Goal: Participate in discussion: Engage in conversation with other users on a specific topic

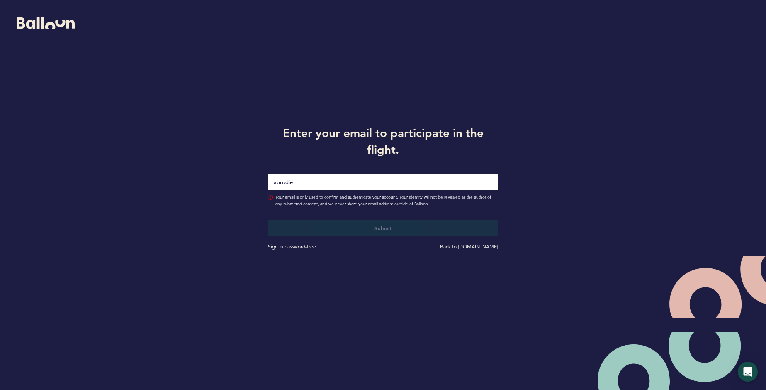
type input "[EMAIL_ADDRESS][DOMAIN_NAME]"
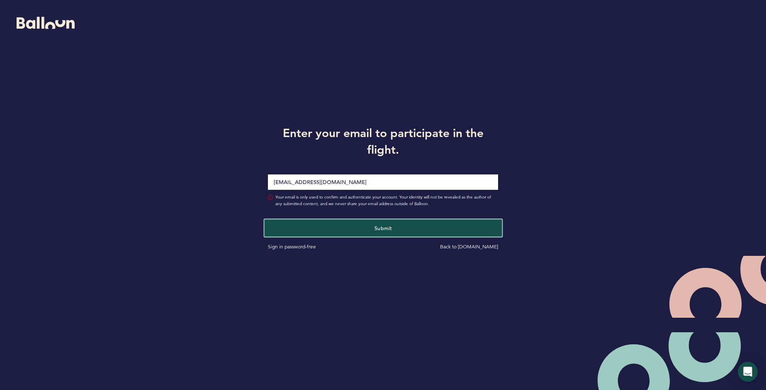
click at [372, 228] on button "Submit" at bounding box center [382, 227] width 237 height 17
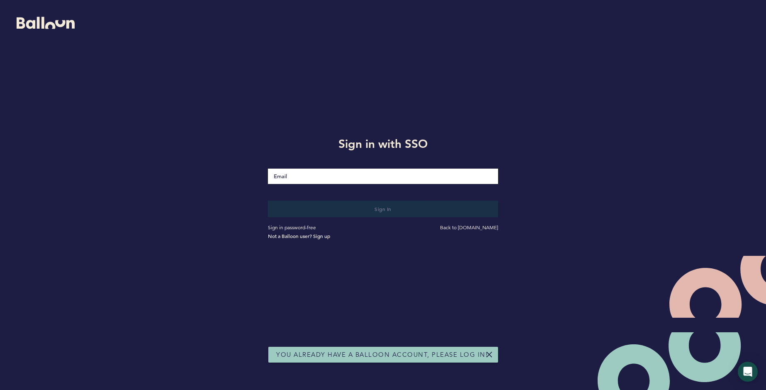
click at [358, 178] on input "Email" at bounding box center [383, 175] width 231 height 15
type input "[EMAIL_ADDRESS][DOMAIN_NAME]"
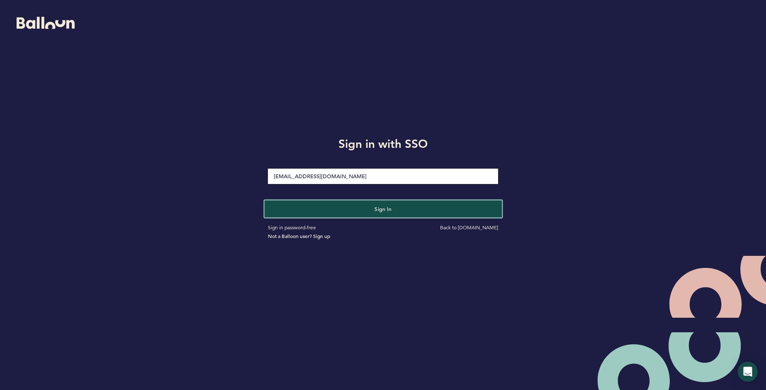
click at [322, 207] on button "Sign in" at bounding box center [382, 208] width 237 height 17
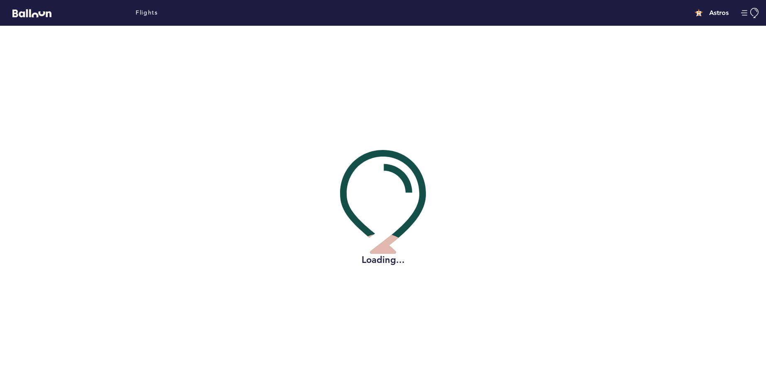
click at [364, 289] on div "Loading..." at bounding box center [383, 208] width 754 height 364
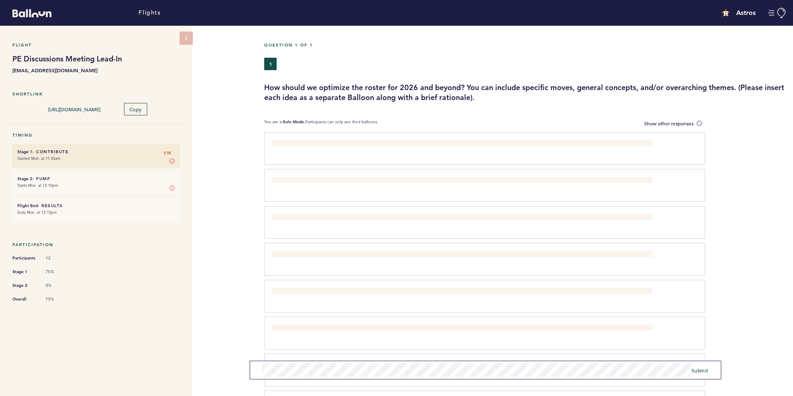
click at [459, 317] on div "Free up money by trading/non-tendering [PERSON_NAME], [PERSON_NAME], [PERSON_NA…" at bounding box center [484, 333] width 441 height 33
click at [227, 346] on div "Flight PE Discussions Meeting Lead-In [EMAIL_ADDRESS][DOMAIN_NAME] Shortlink [U…" at bounding box center [396, 211] width 793 height 370
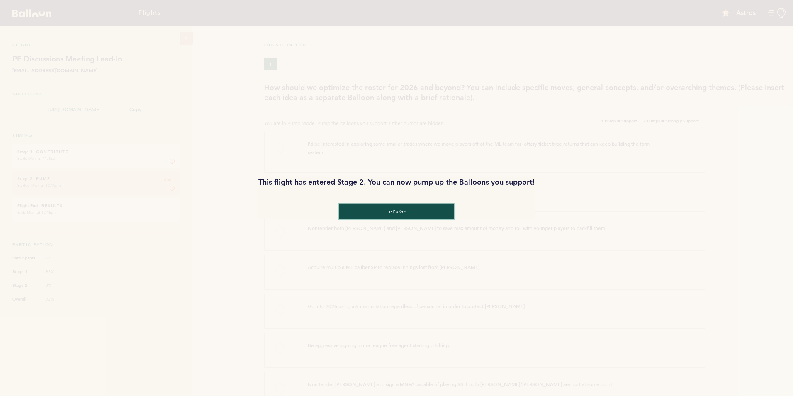
click at [401, 207] on button "let's go" at bounding box center [396, 210] width 115 height 15
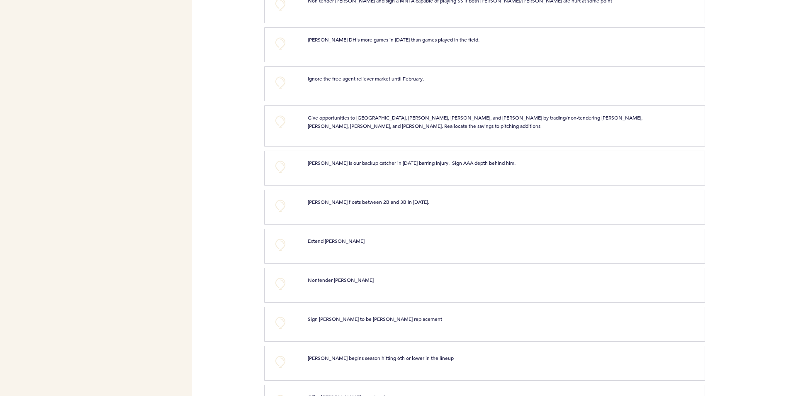
scroll to position [384, 0]
click at [282, 164] on button "+0" at bounding box center [280, 166] width 17 height 17
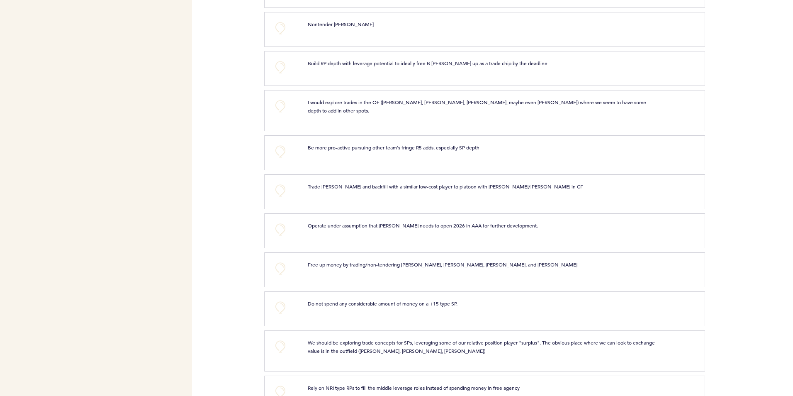
scroll to position [1396, 0]
click at [283, 181] on button "+0" at bounding box center [280, 189] width 17 height 17
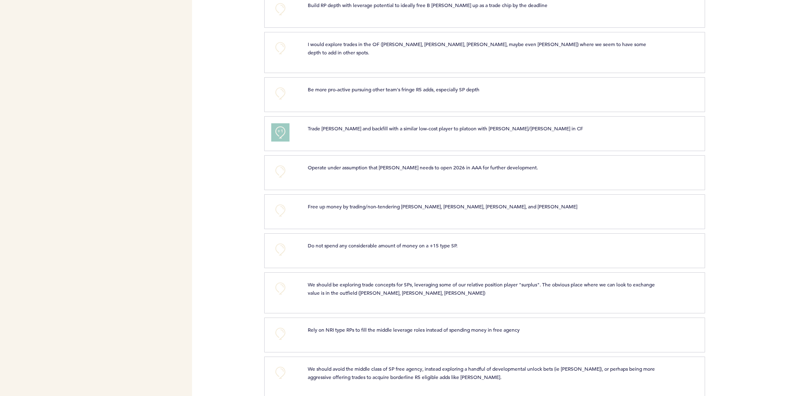
scroll to position [1454, 0]
click at [278, 162] on button "+0" at bounding box center [280, 170] width 17 height 17
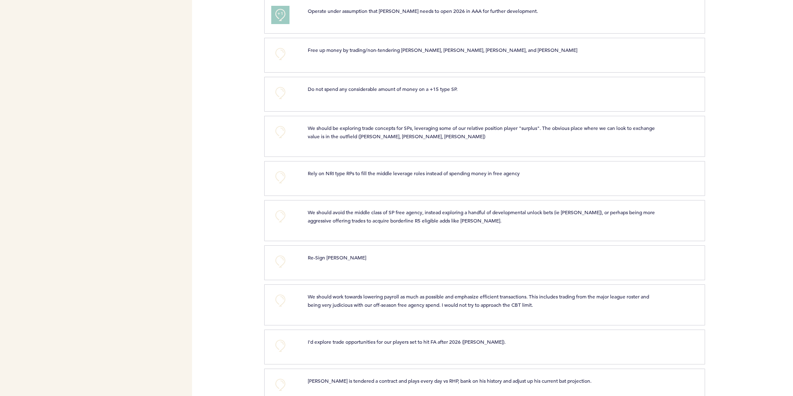
scroll to position [1610, 0]
click at [283, 169] on button "+0" at bounding box center [280, 176] width 17 height 17
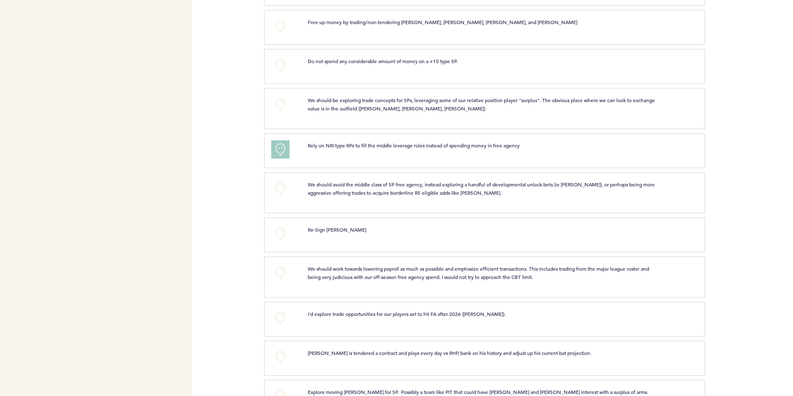
click at [285, 149] on button "+1" at bounding box center [280, 149] width 17 height 17
click at [280, 145] on span "+2" at bounding box center [281, 148] width 6 height 8
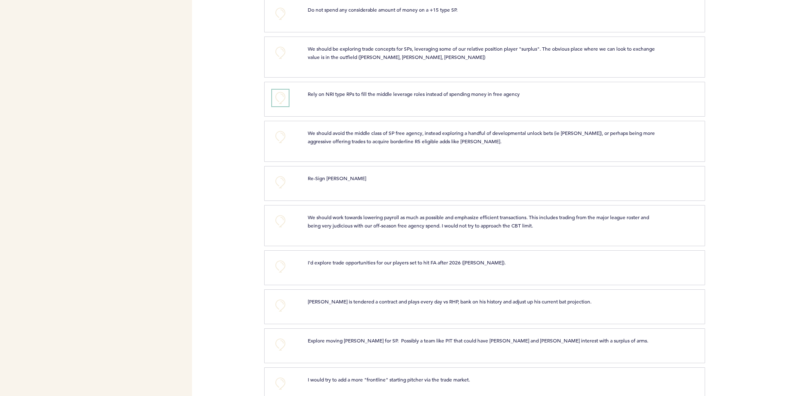
scroll to position [1705, 0]
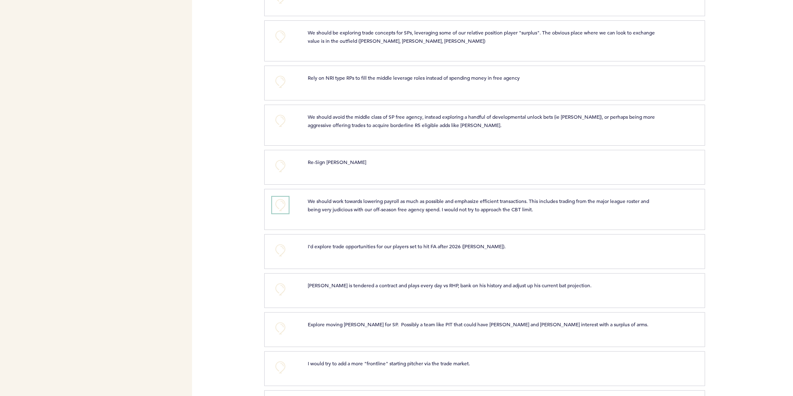
click at [288, 197] on button "+0" at bounding box center [280, 205] width 17 height 17
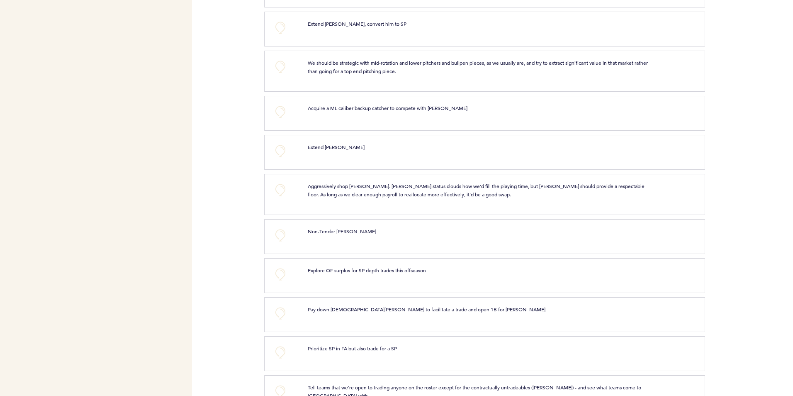
scroll to position [2768, 0]
click at [279, 239] on button "+0" at bounding box center [280, 234] width 17 height 17
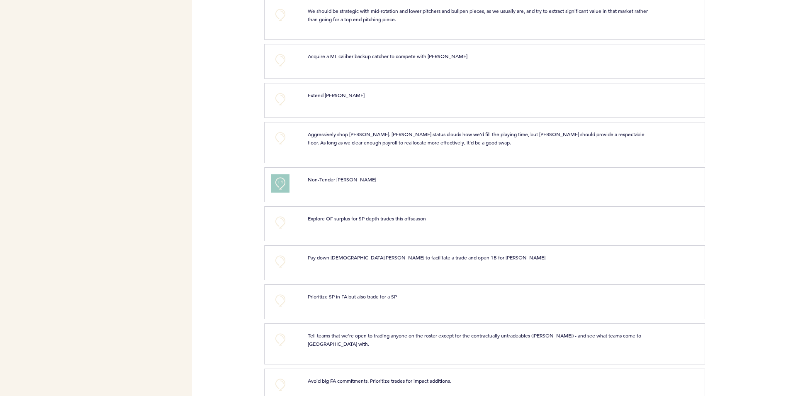
scroll to position [2840, 0]
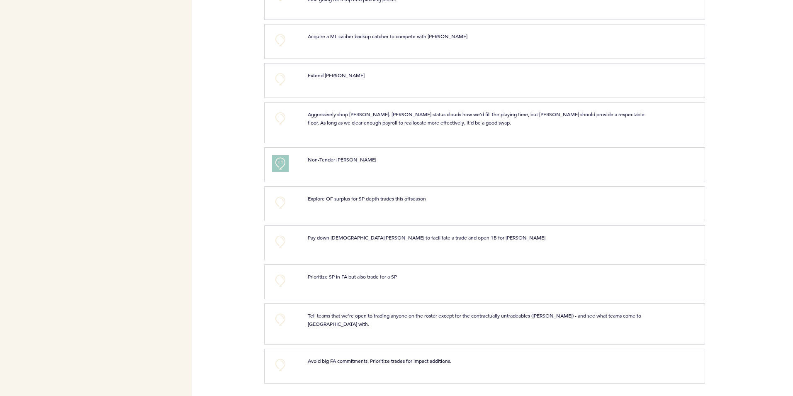
click at [242, 354] on div "Flights Astros [EMAIL_ADDRESS][DOMAIN_NAME] Team Domain: astros Notification Pr…" at bounding box center [396, 198] width 793 height 396
click at [282, 367] on button "+0" at bounding box center [280, 364] width 17 height 17
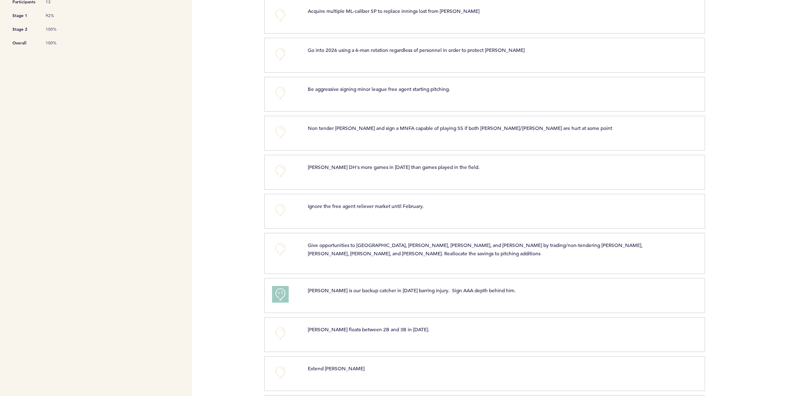
scroll to position [256, 0]
click at [250, 159] on div "Flights Astros [EMAIL_ADDRESS][DOMAIN_NAME] Team Domain: astros Notification Pr…" at bounding box center [396, 198] width 793 height 396
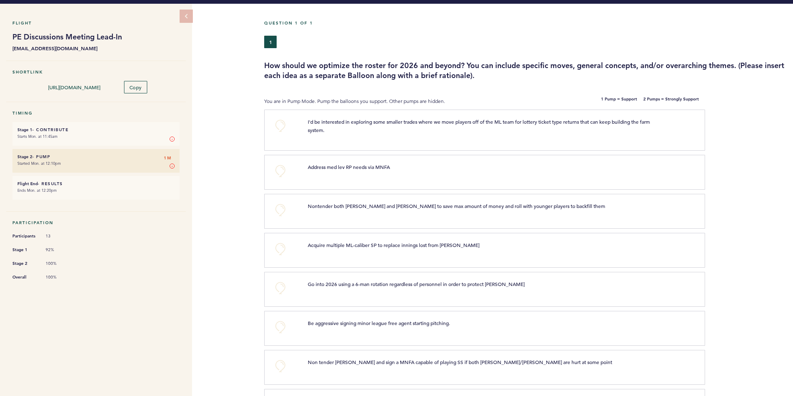
scroll to position [0, 0]
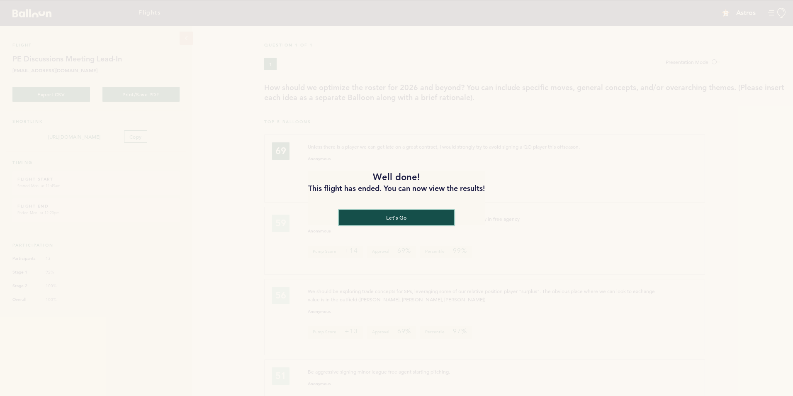
click at [365, 214] on button "let's go" at bounding box center [396, 217] width 115 height 15
